Goal: Transaction & Acquisition: Book appointment/travel/reservation

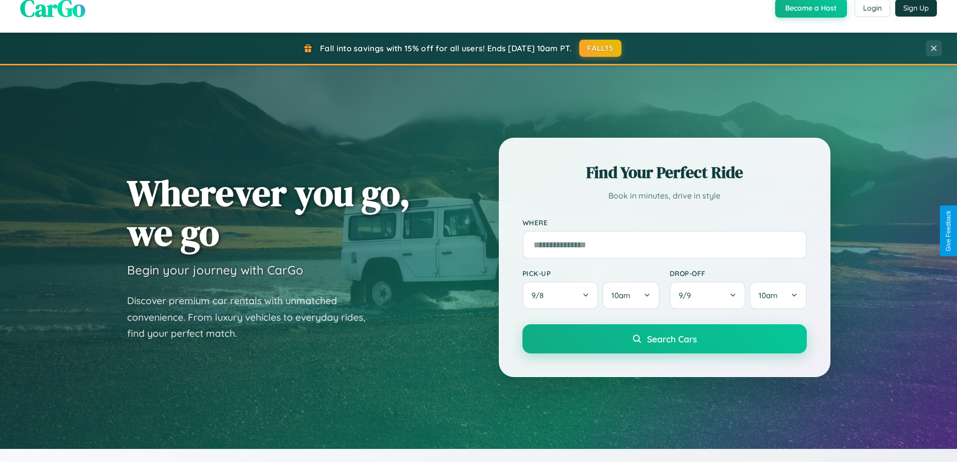
scroll to position [691, 0]
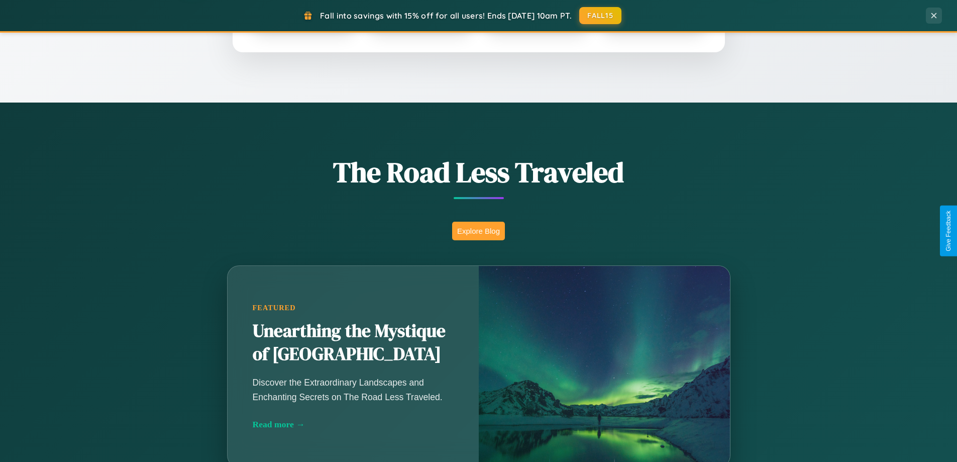
click at [478, 231] on button "Explore Blog" at bounding box center [478, 230] width 53 height 19
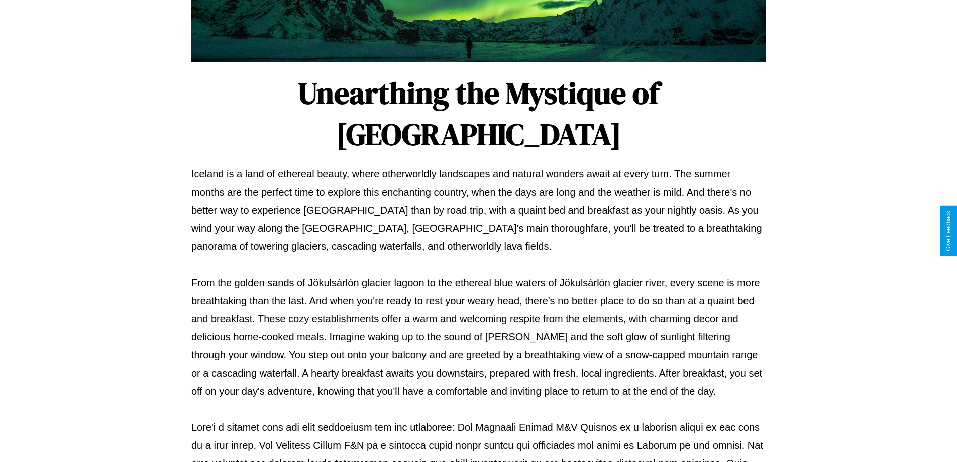
scroll to position [325, 0]
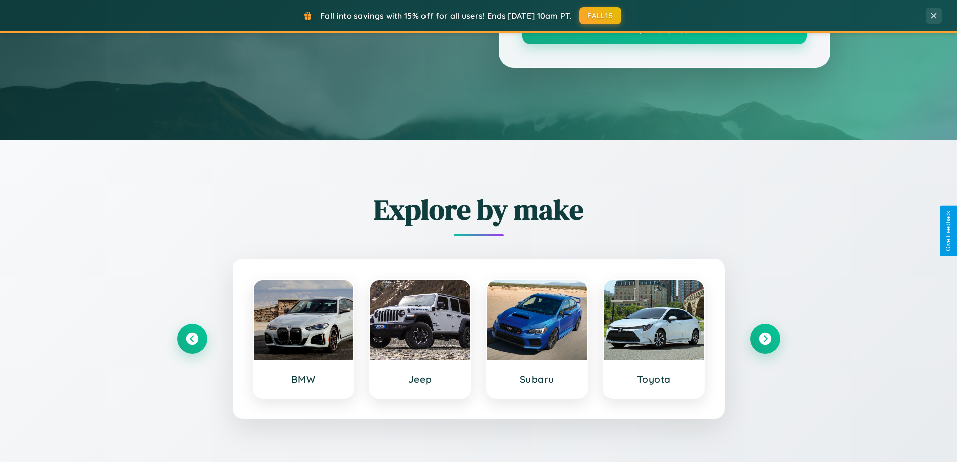
scroll to position [691, 0]
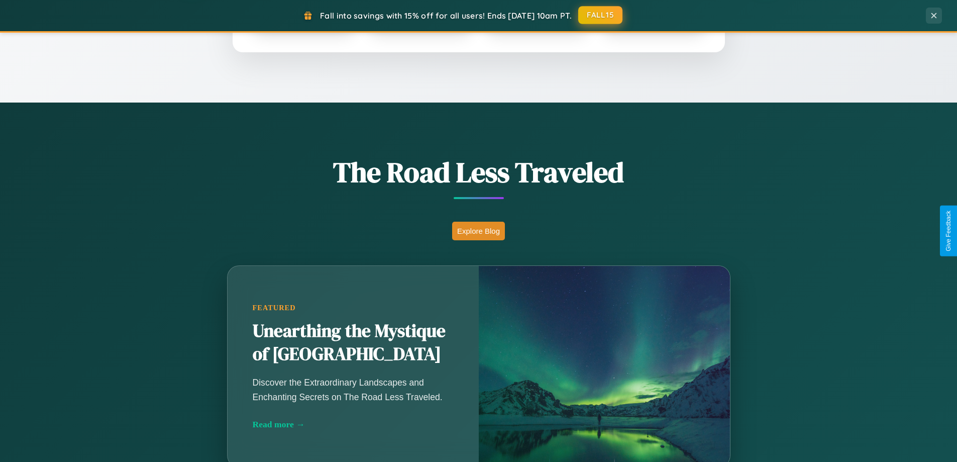
click at [601, 15] on button "FALL15" at bounding box center [600, 15] width 44 height 18
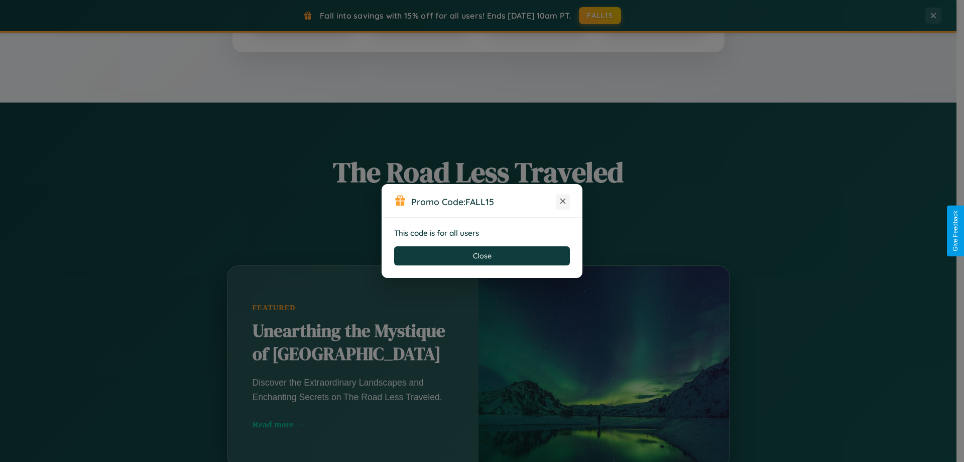
click at [563, 201] on icon at bounding box center [563, 201] width 10 height 10
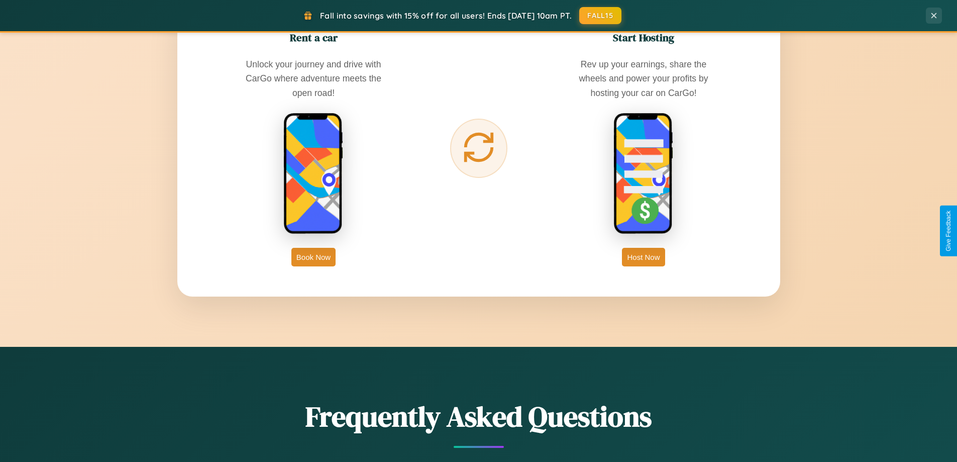
scroll to position [1614, 0]
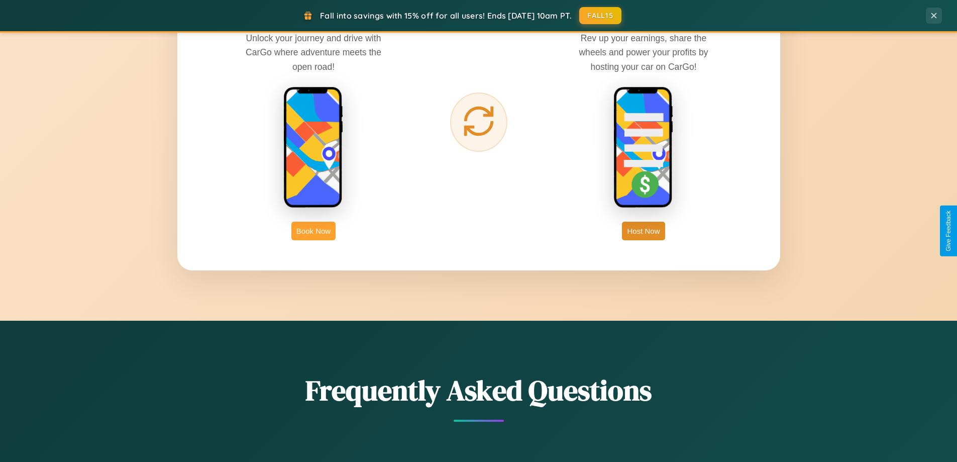
click at [313, 231] on button "Book Now" at bounding box center [313, 230] width 44 height 19
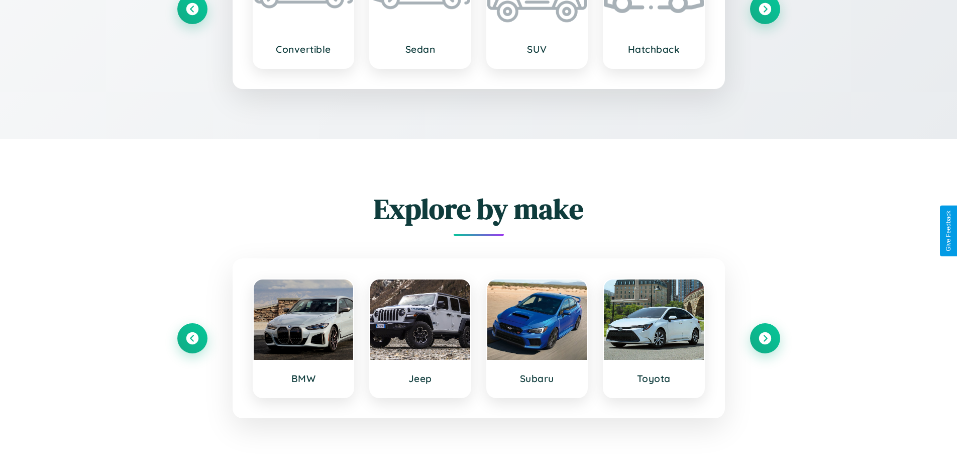
scroll to position [1347, 0]
